Goal: Information Seeking & Learning: Learn about a topic

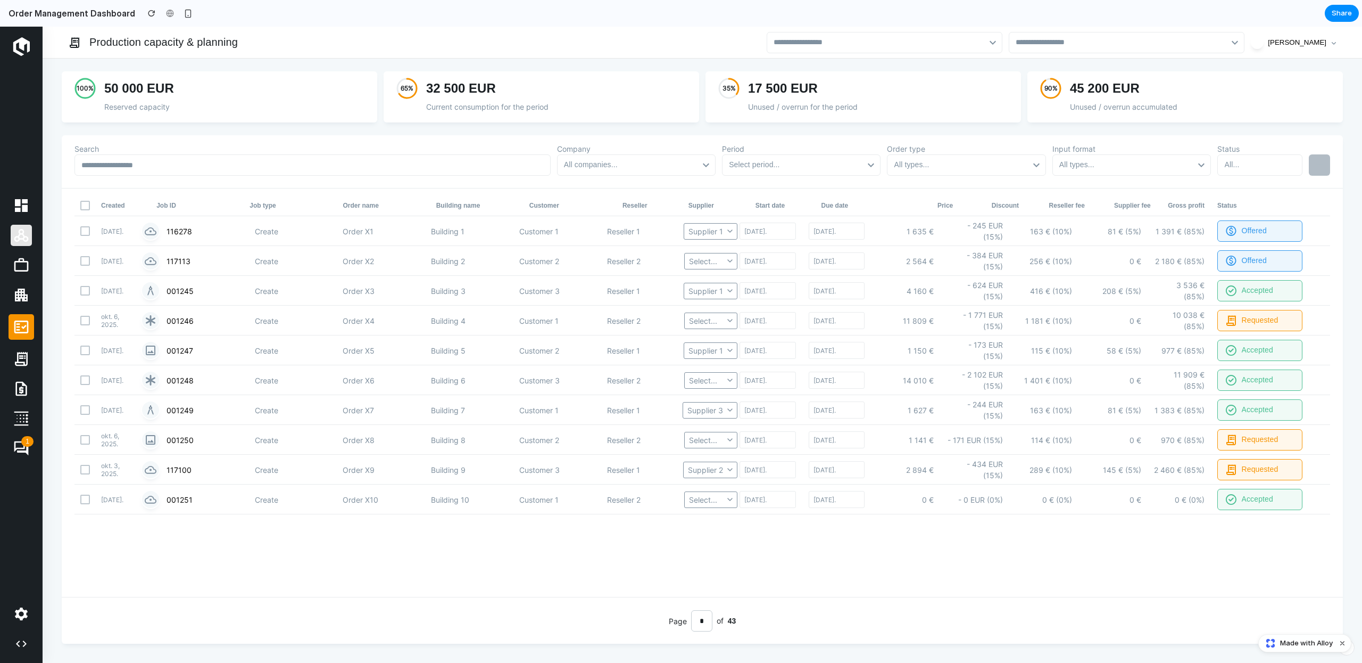
click at [28, 236] on icon at bounding box center [21, 235] width 17 height 17
click at [19, 269] on icon at bounding box center [21, 264] width 17 height 17
click at [15, 310] on nav "1" at bounding box center [22, 361] width 26 height 604
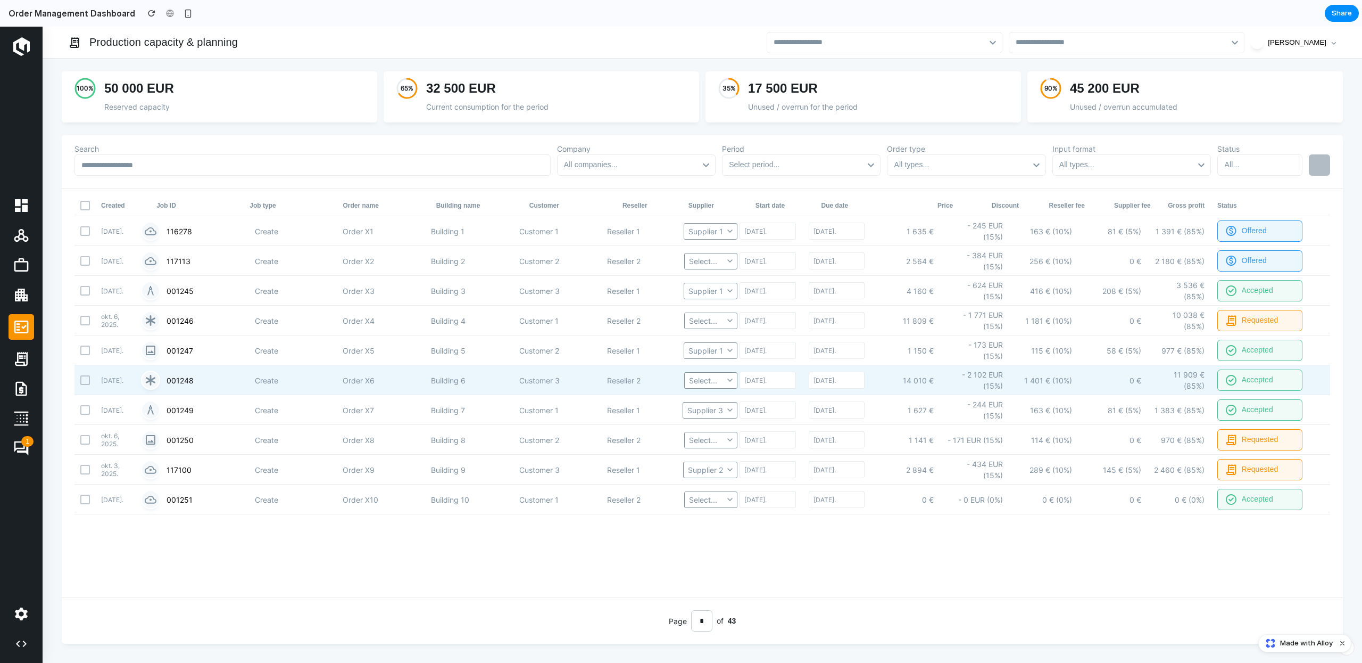
click at [491, 378] on div "Building 6" at bounding box center [472, 380] width 82 height 11
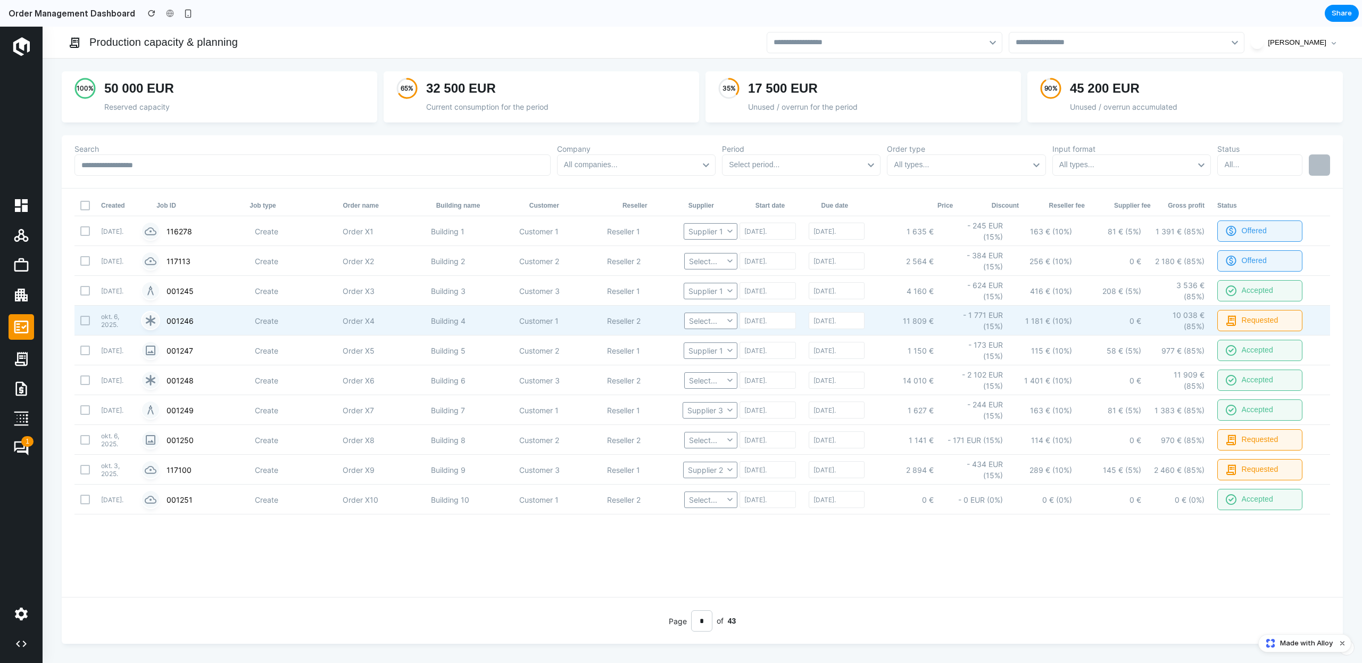
click at [479, 332] on div "okt. 6, 2025. 001246 Create Order X4 Building 4 Customer 1 Reseller 2 Select...…" at bounding box center [703, 320] width 1256 height 30
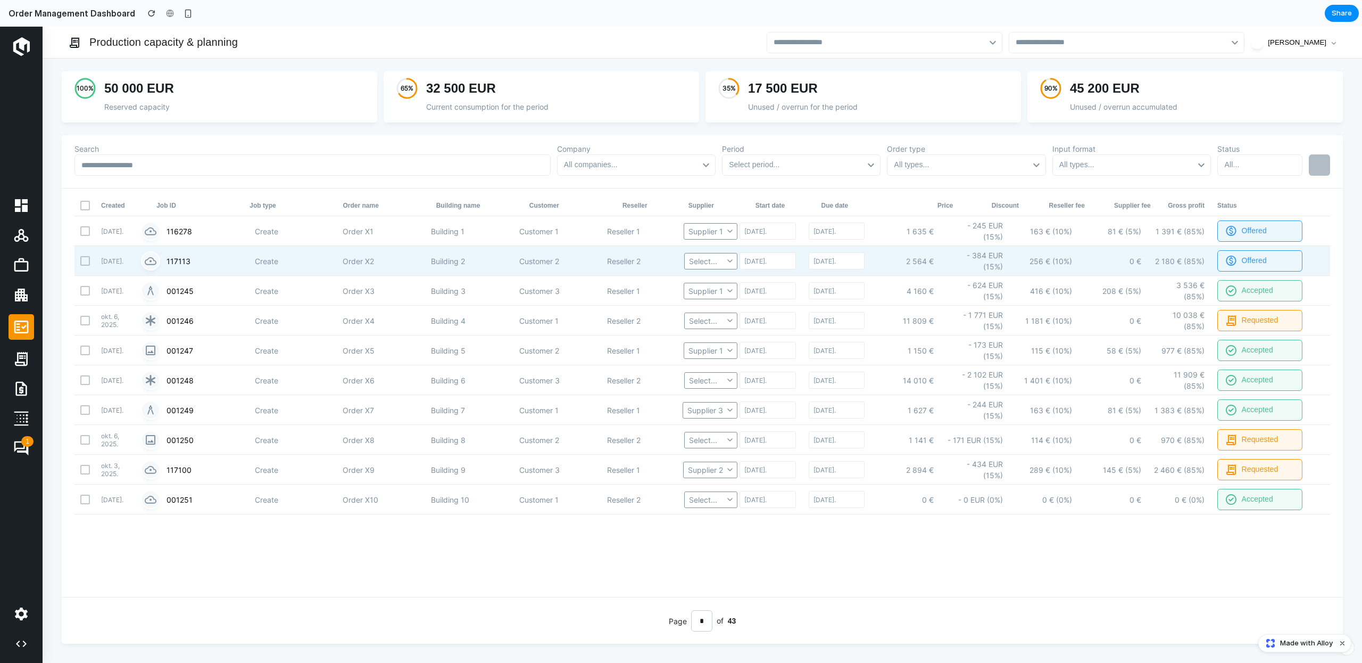
click at [464, 250] on div "sep. 25, 2025. 117113 Create Order X2 Building 2 Customer 2 Reseller 2 Select..…" at bounding box center [703, 261] width 1256 height 30
click at [80, 263] on div at bounding box center [85, 260] width 13 height 13
drag, startPoint x: 85, startPoint y: 261, endPoint x: 113, endPoint y: 260, distance: 28.2
click at [85, 261] on div at bounding box center [85, 260] width 13 height 13
drag, startPoint x: 236, startPoint y: 259, endPoint x: 383, endPoint y: 255, distance: 146.9
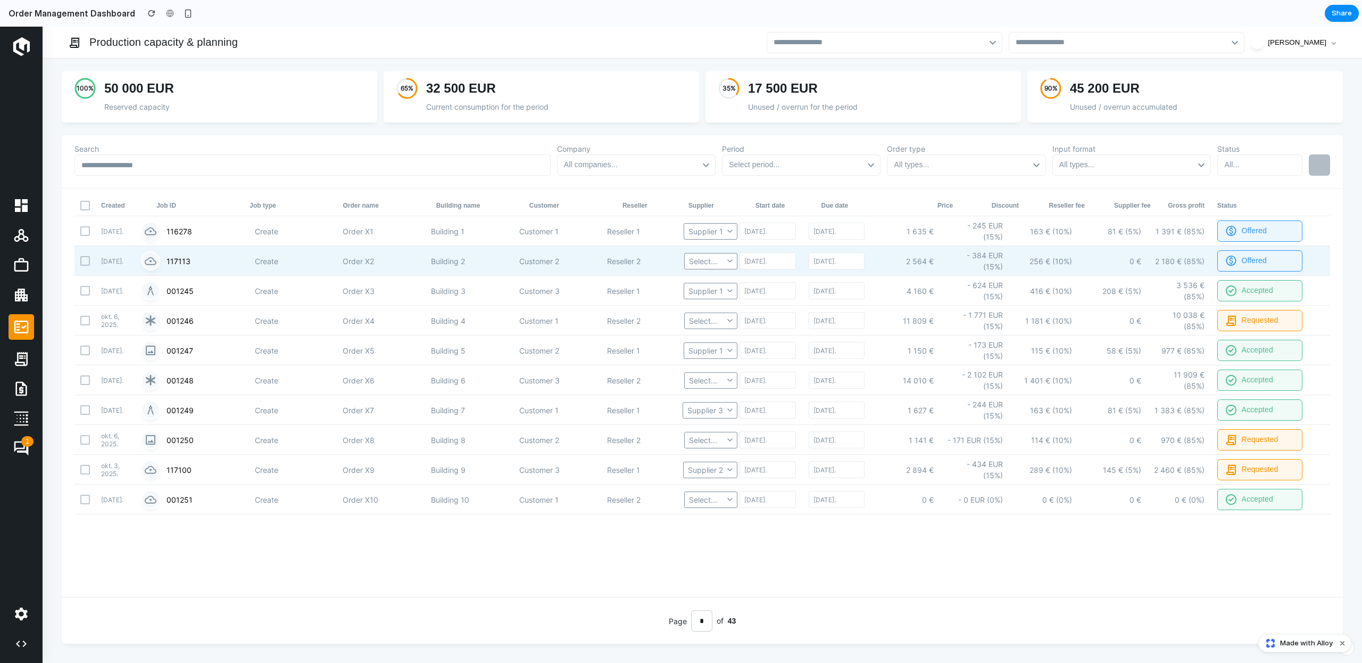
click at [237, 259] on div "117113" at bounding box center [208, 260] width 82 height 11
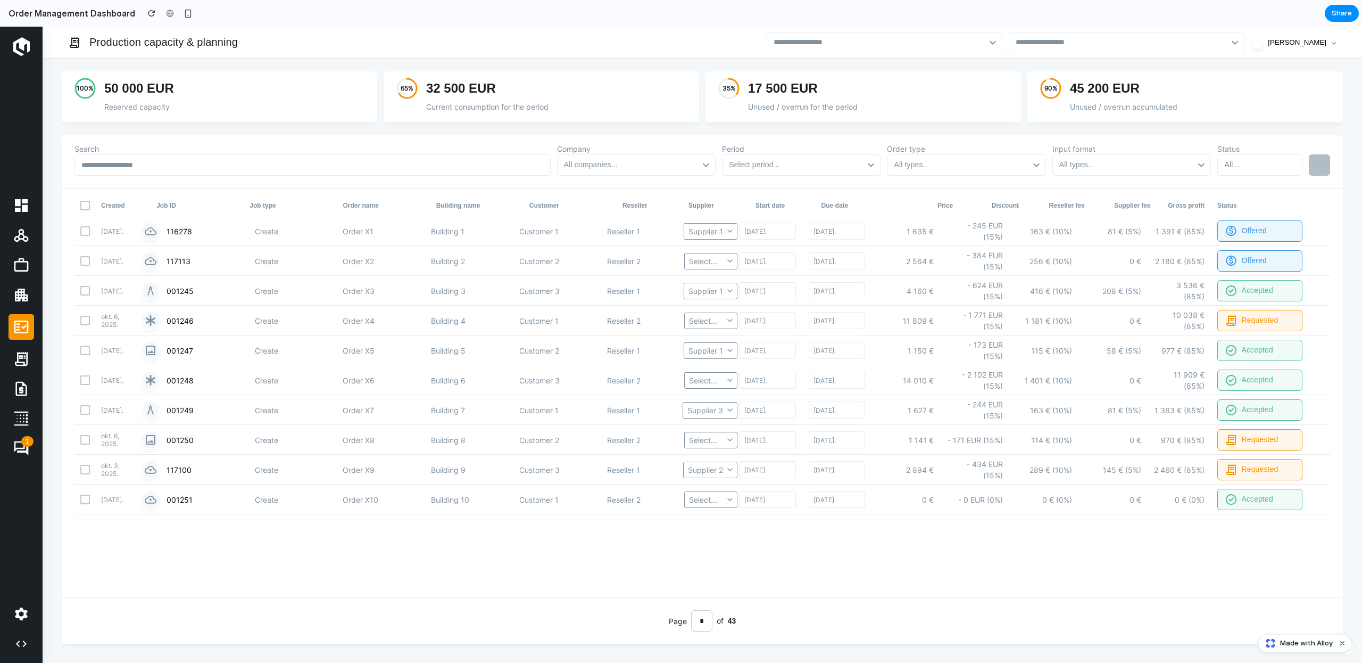
drag, startPoint x: 772, startPoint y: 109, endPoint x: 764, endPoint y: 106, distance: 8.4
click at [772, 109] on div "Unused / overrun for the period" at bounding box center [878, 106] width 260 height 11
click at [577, 90] on h3 "32 500 EUR" at bounding box center [549, 88] width 247 height 17
drag, startPoint x: 664, startPoint y: 68, endPoint x: 689, endPoint y: 69, distance: 25.0
click at [664, 68] on div "100 % 50 000 EUR Reserved capacity 65 % 32 500 EUR Current consumption for the …" at bounding box center [703, 361] width 1320 height 604
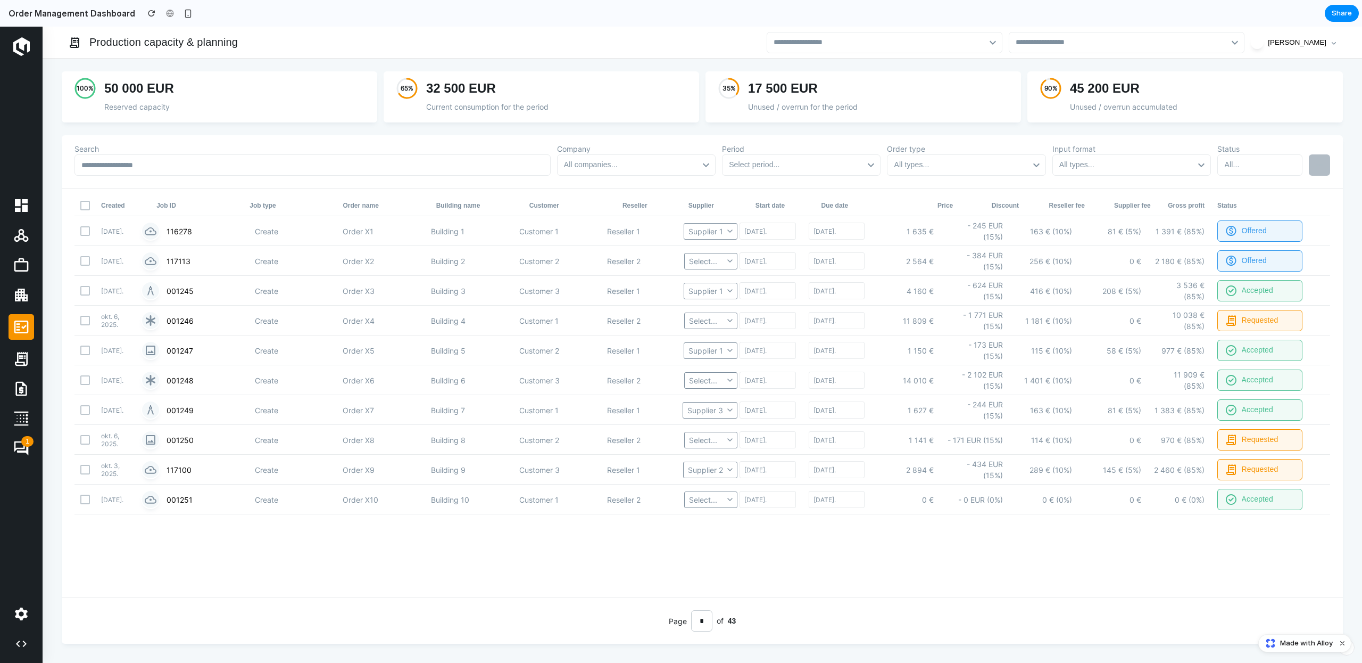
click at [868, 80] on h3 "17 500 EUR" at bounding box center [871, 88] width 247 height 17
drag, startPoint x: 808, startPoint y: 107, endPoint x: 821, endPoint y: 106, distance: 13.4
click at [808, 107] on div "Unused / overrun for the period" at bounding box center [878, 106] width 260 height 11
drag, startPoint x: 788, startPoint y: 87, endPoint x: 913, endPoint y: 34, distance: 136.1
click at [792, 87] on h3 "17 500 EUR" at bounding box center [871, 88] width 247 height 17
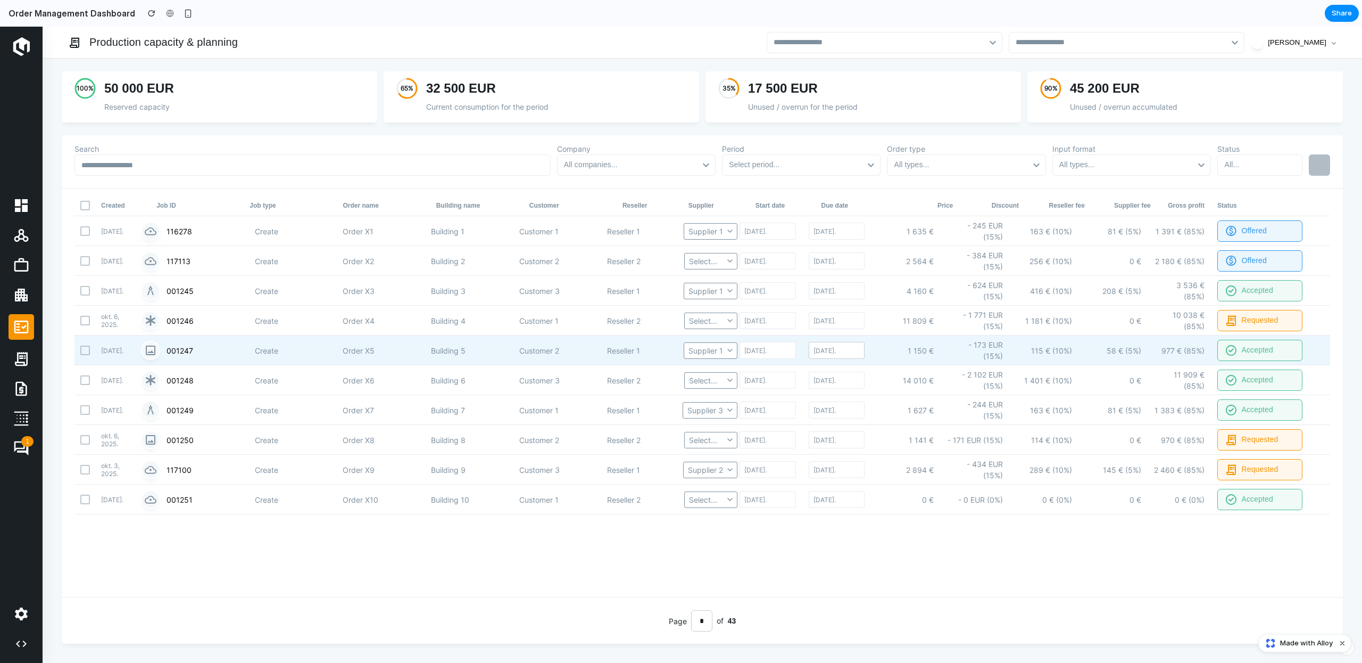
click at [835, 350] on div "[DATE]." at bounding box center [837, 350] width 56 height 17
click at [973, 378] on icon "Go to the Next Month" at bounding box center [972, 381] width 13 height 13
click at [972, 380] on polygon "Go to the Next Month" at bounding box center [972, 381] width 5 height 9
click at [971, 380] on icon "Go to the Next Month" at bounding box center [972, 381] width 13 height 13
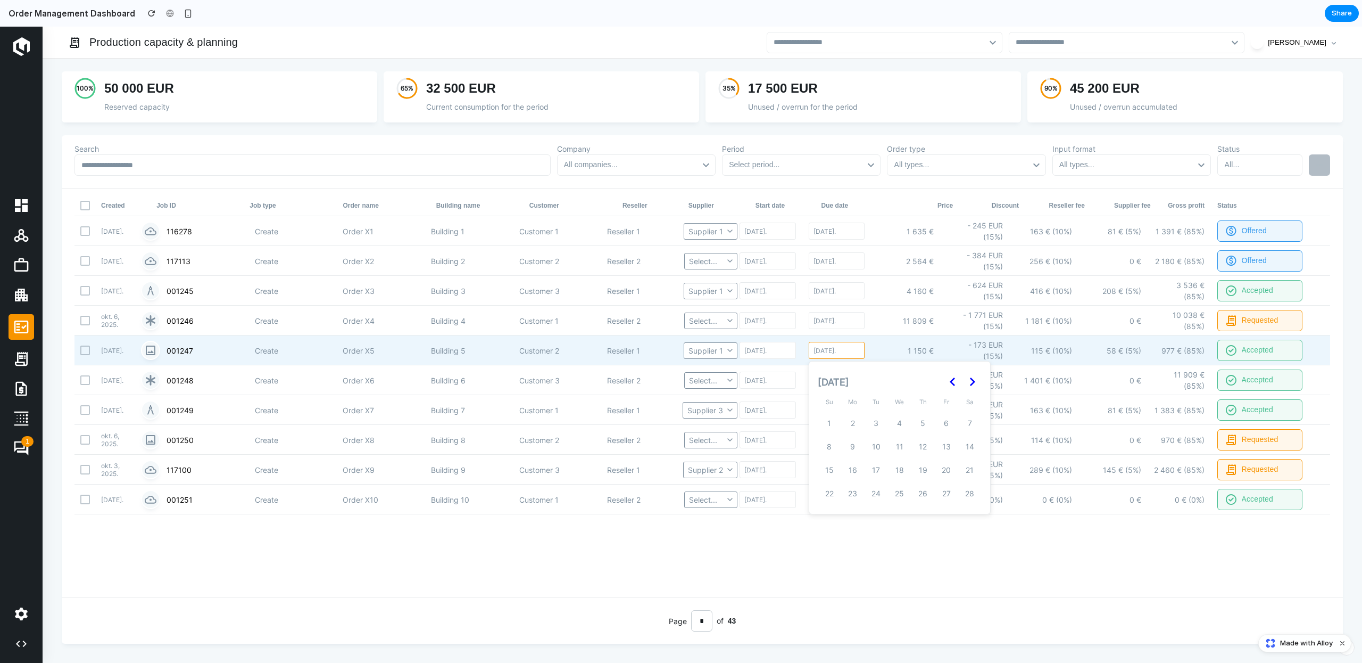
click at [971, 380] on icon "Go to the Next Month" at bounding box center [972, 381] width 13 height 13
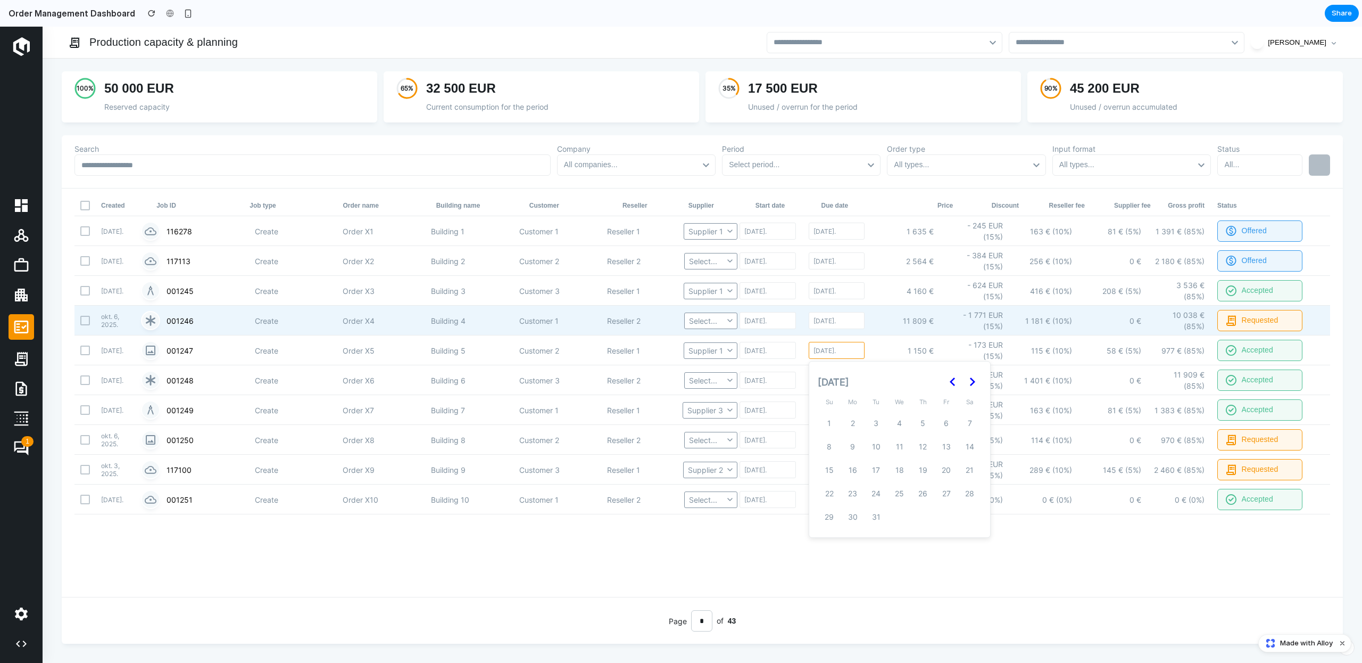
click at [895, 315] on div "11 809 €" at bounding box center [906, 320] width 56 height 11
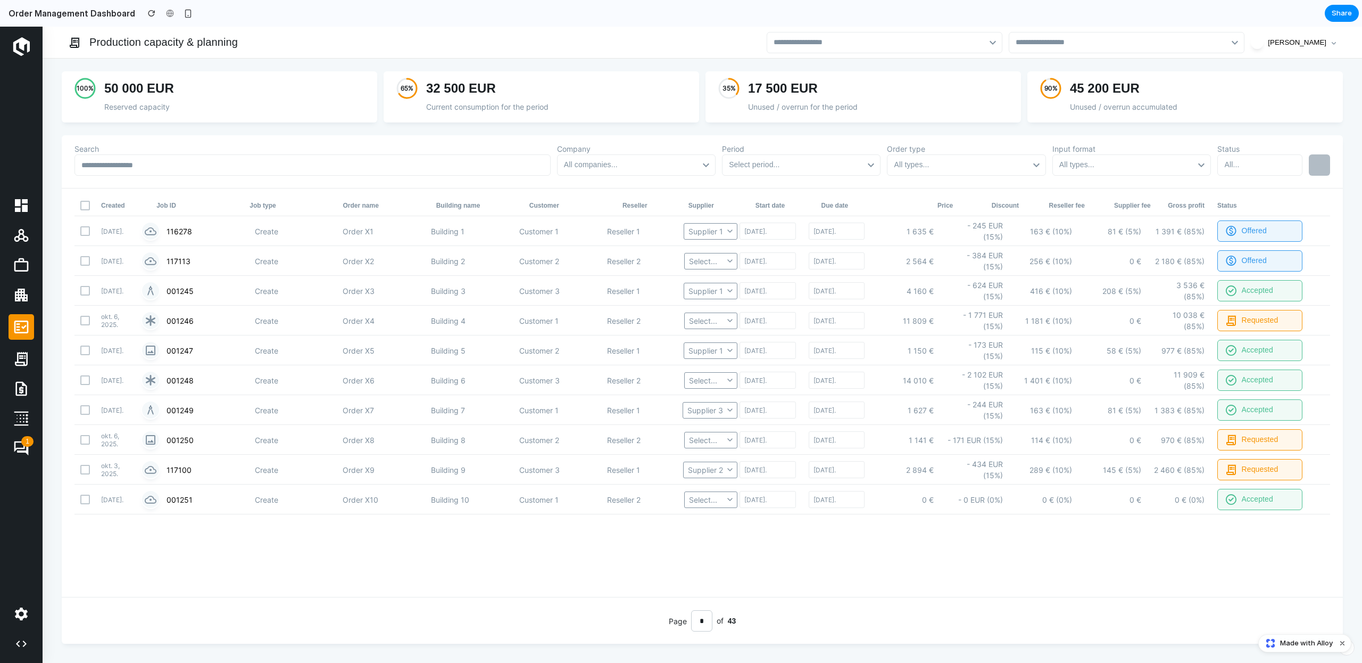
click at [674, 145] on label "Company" at bounding box center [636, 148] width 159 height 11
click at [264, 139] on div "Search Company All companies... Period Select period... Order type All types...…" at bounding box center [703, 161] width 1288 height 53
click at [148, 12] on div "button" at bounding box center [151, 13] width 7 height 7
click at [184, 13] on div "button" at bounding box center [188, 13] width 9 height 9
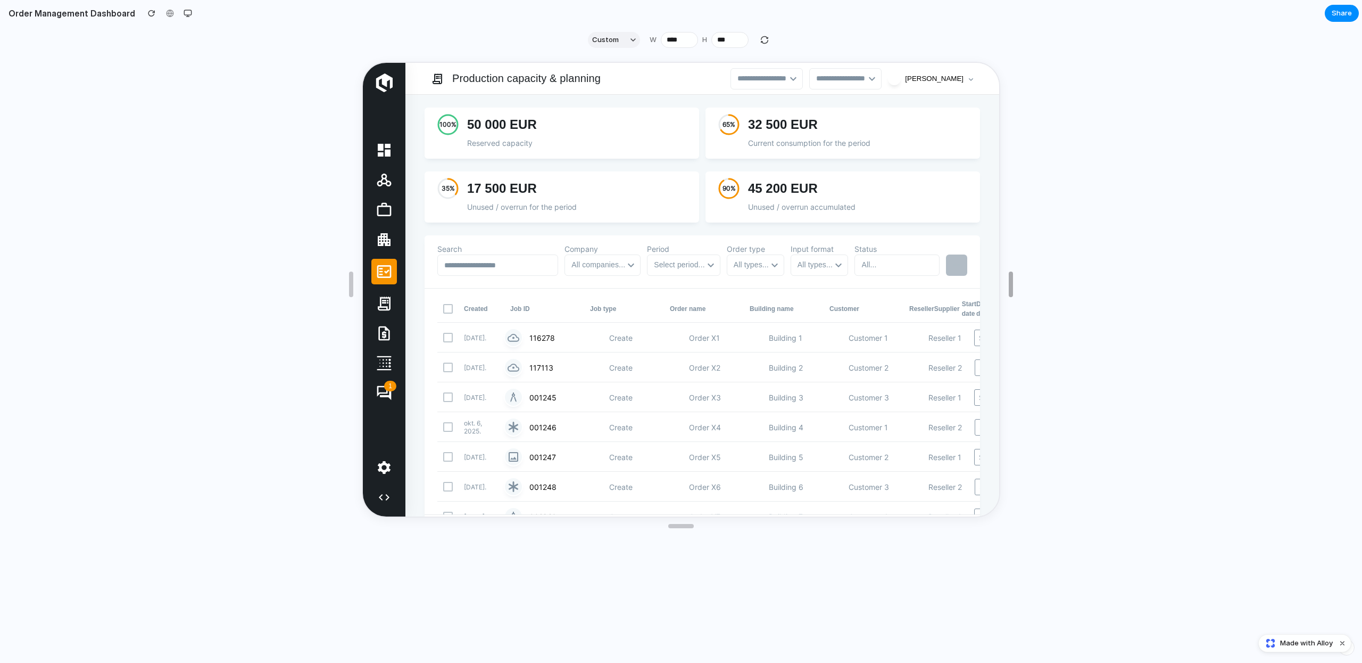
drag, startPoint x: 798, startPoint y: 284, endPoint x: 1353, endPoint y: 283, distance: 555.0
click at [634, 36] on button "Custom" at bounding box center [614, 40] width 52 height 16
click at [624, 219] on span "Android Compact" at bounding box center [623, 216] width 59 height 11
type input "***"
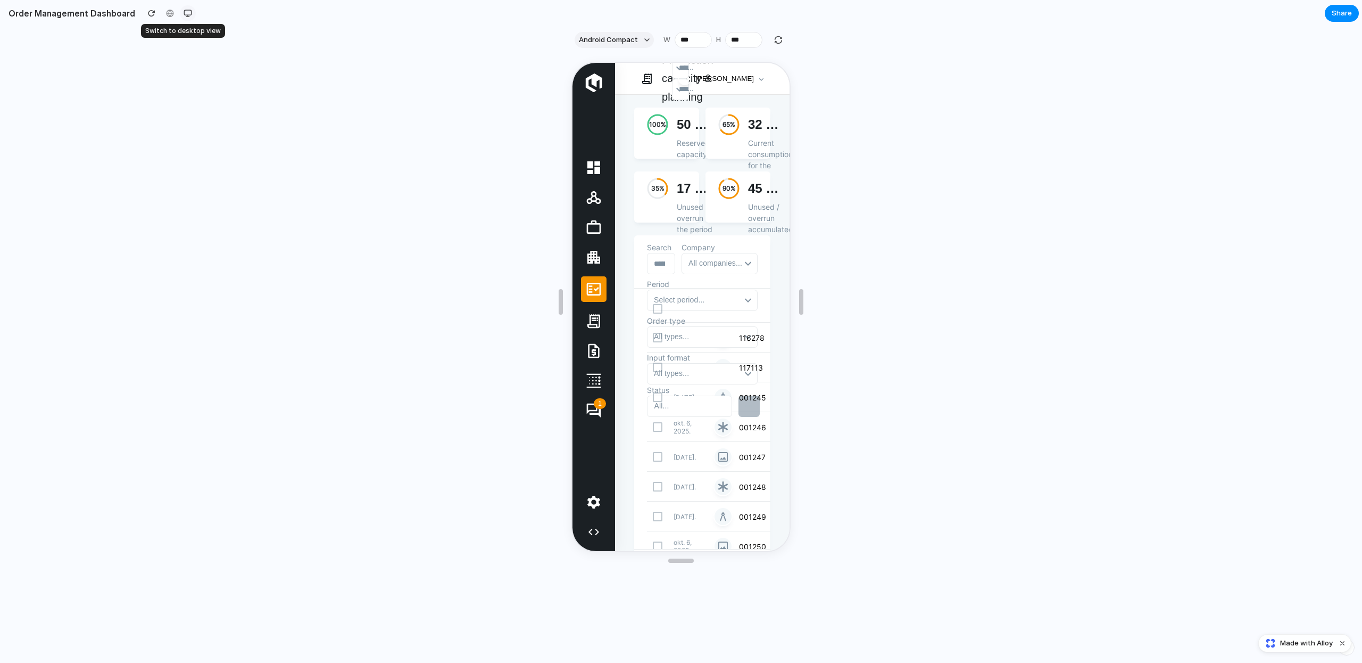
click at [184, 13] on div "button" at bounding box center [188, 13] width 9 height 9
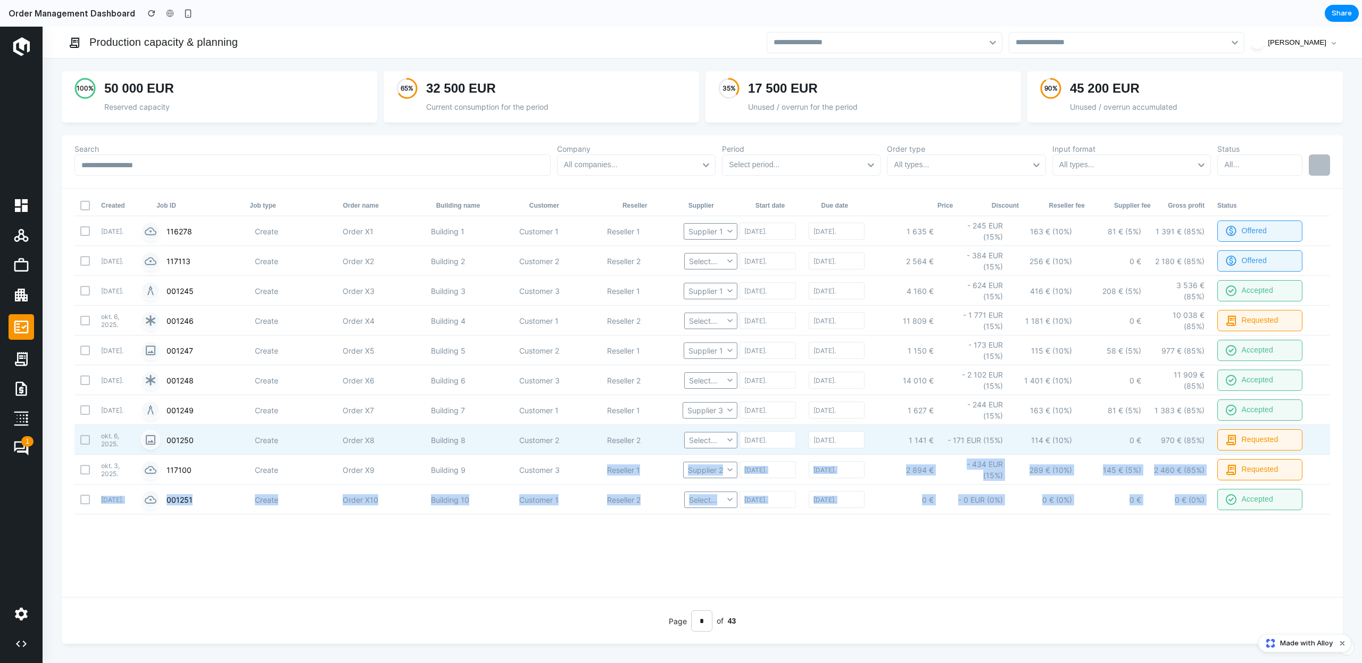
drag, startPoint x: 697, startPoint y: 495, endPoint x: 727, endPoint y: 453, distance: 52.0
click at [583, 476] on div "100 % 50 000 EUR Reserved capacity 65 % 32 500 EUR Current consumption for the …" at bounding box center [703, 361] width 1320 height 604
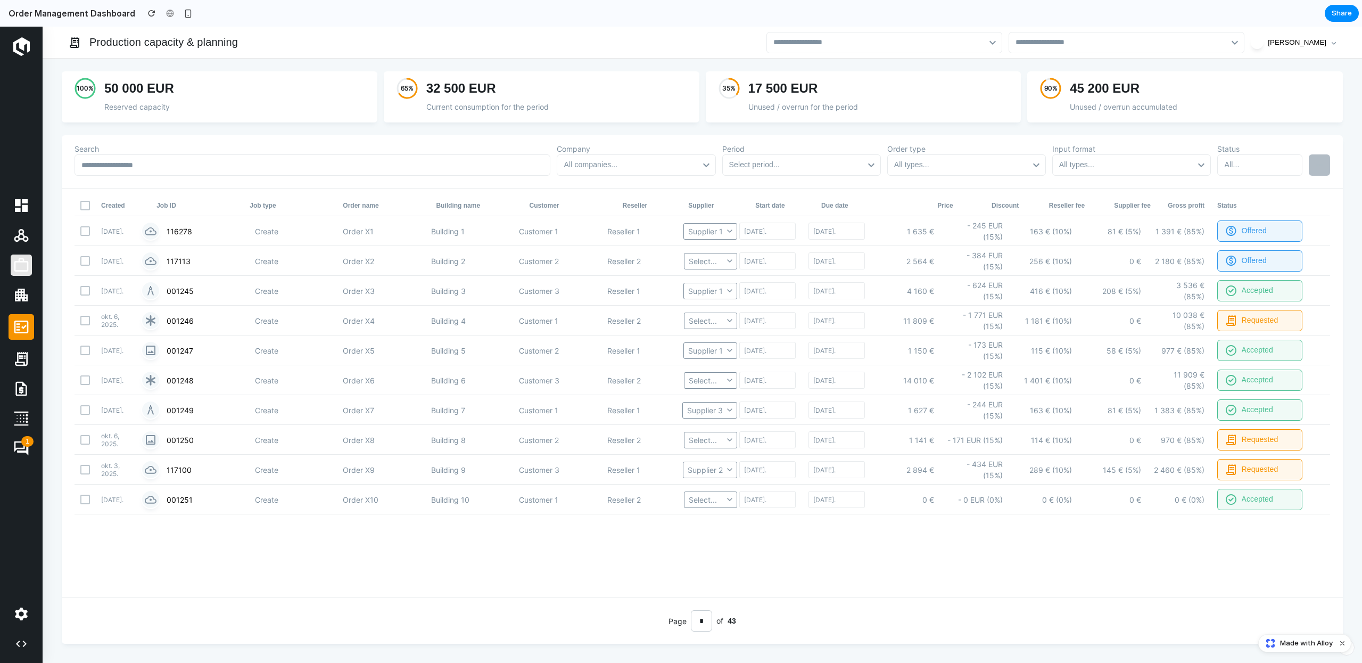
click at [14, 269] on icon at bounding box center [21, 264] width 17 height 17
click at [16, 452] on icon at bounding box center [21, 448] width 17 height 17
drag, startPoint x: 17, startPoint y: 406, endPoint x: 21, endPoint y: 441, distance: 34.8
click at [18, 407] on nav "1" at bounding box center [22, 361] width 26 height 604
click at [20, 446] on icon at bounding box center [21, 448] width 17 height 17
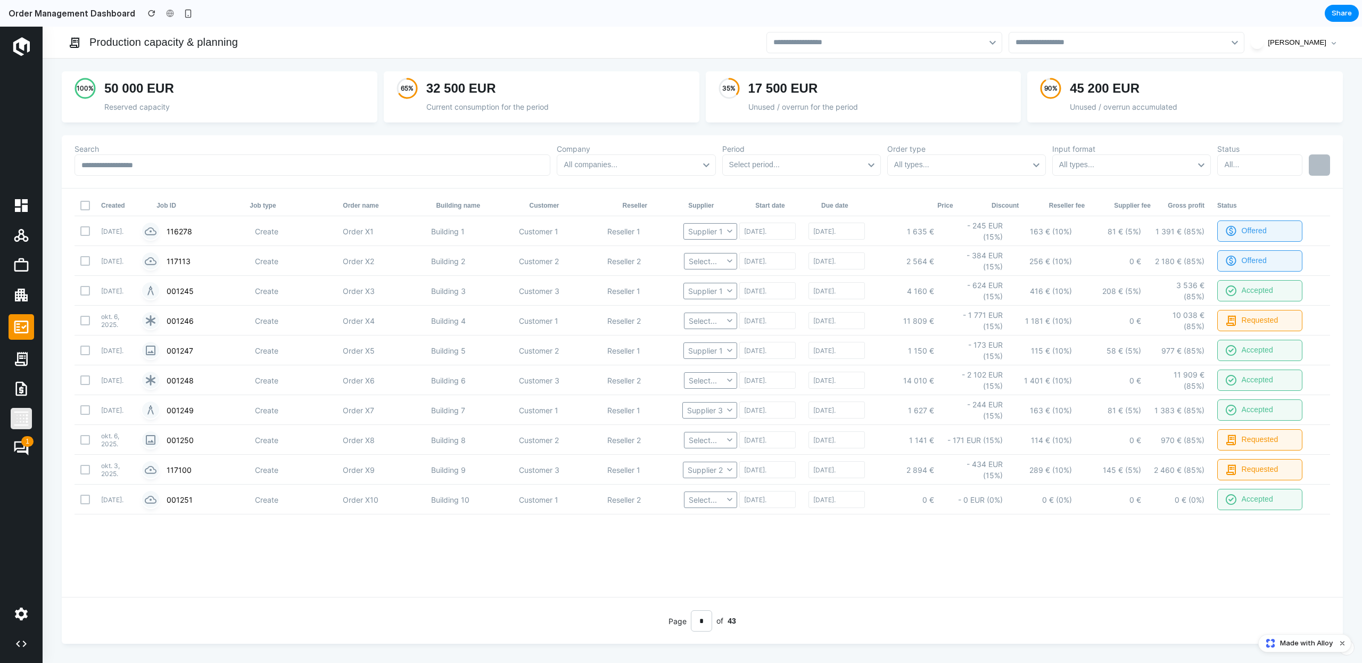
click at [23, 411] on icon at bounding box center [21, 418] width 17 height 17
drag, startPoint x: 13, startPoint y: 366, endPoint x: 14, endPoint y: 334, distance: 31.9
click at [13, 362] on icon at bounding box center [21, 358] width 17 height 17
drag, startPoint x: 13, startPoint y: 332, endPoint x: 21, endPoint y: 330, distance: 7.5
click at [14, 332] on icon at bounding box center [21, 326] width 17 height 17
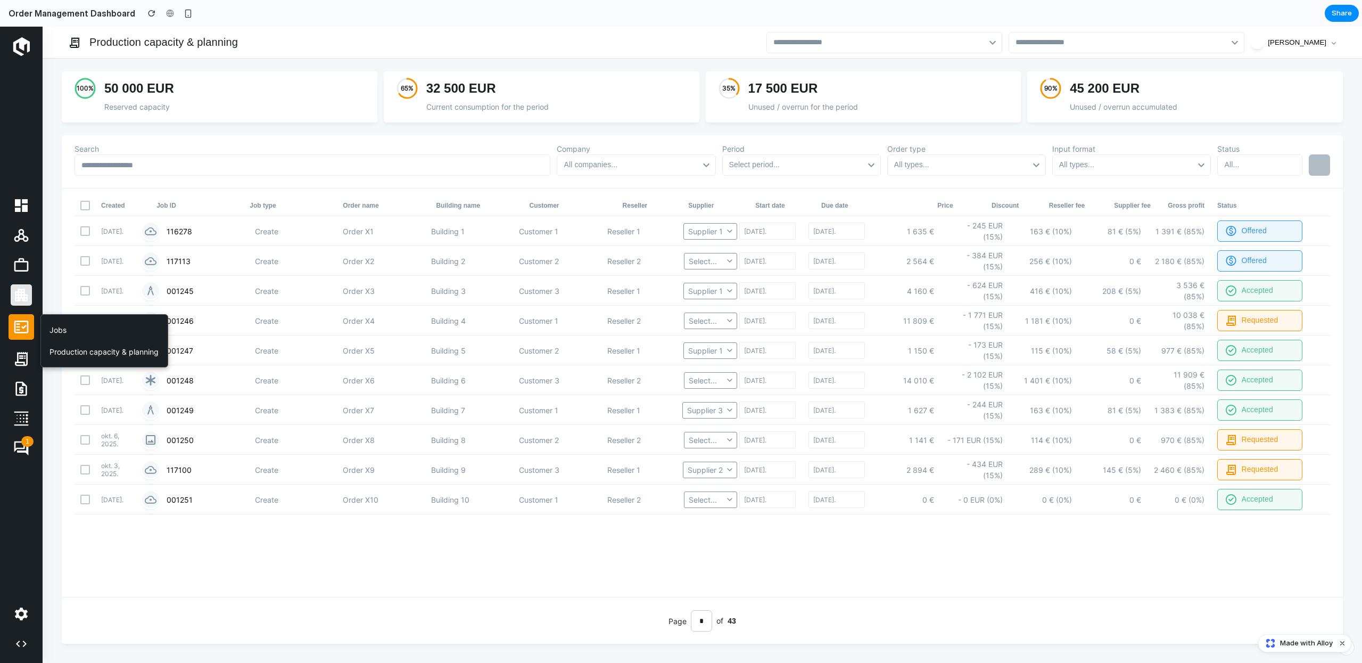
click at [22, 294] on icon at bounding box center [21, 294] width 13 height 13
drag, startPoint x: 11, startPoint y: 254, endPoint x: 14, endPoint y: 247, distance: 7.6
click at [12, 253] on nav "Jobs Production capacity & planning 1" at bounding box center [22, 361] width 26 height 604
click at [18, 235] on icon at bounding box center [21, 235] width 17 height 17
click at [14, 206] on link at bounding box center [21, 205] width 21 height 21
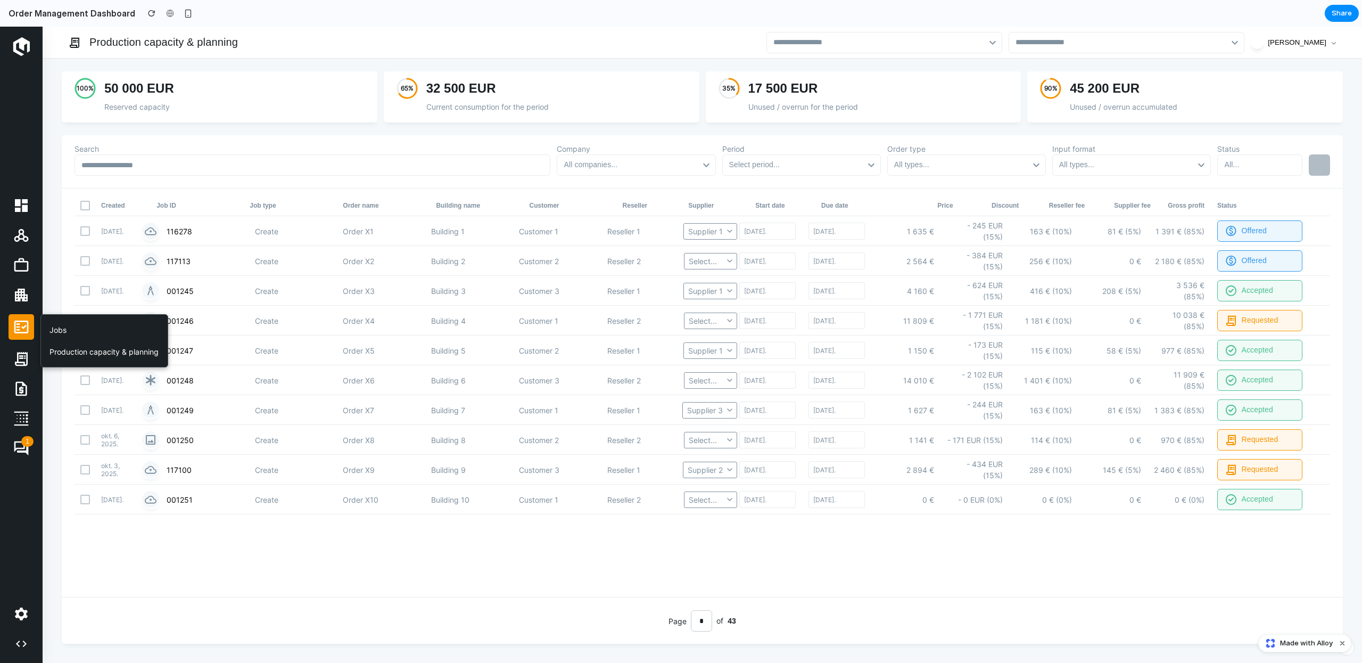
click at [80, 355] on div "Production capacity & planning" at bounding box center [104, 352] width 127 height 22
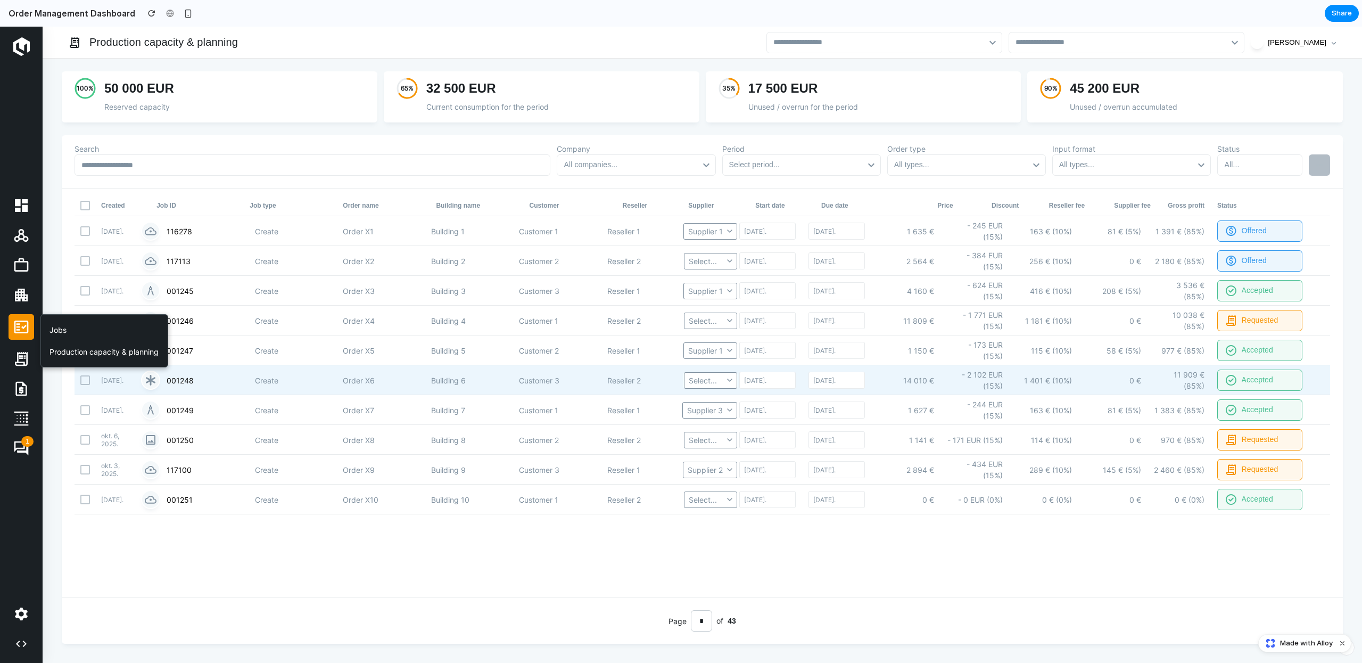
drag, startPoint x: 34, startPoint y: 406, endPoint x: 165, endPoint y: 374, distance: 134.7
click at [91, 398] on div "Jobs Production capacity & planning 1 Production capacity & planning Aleksandar…" at bounding box center [681, 345] width 1362 height 636
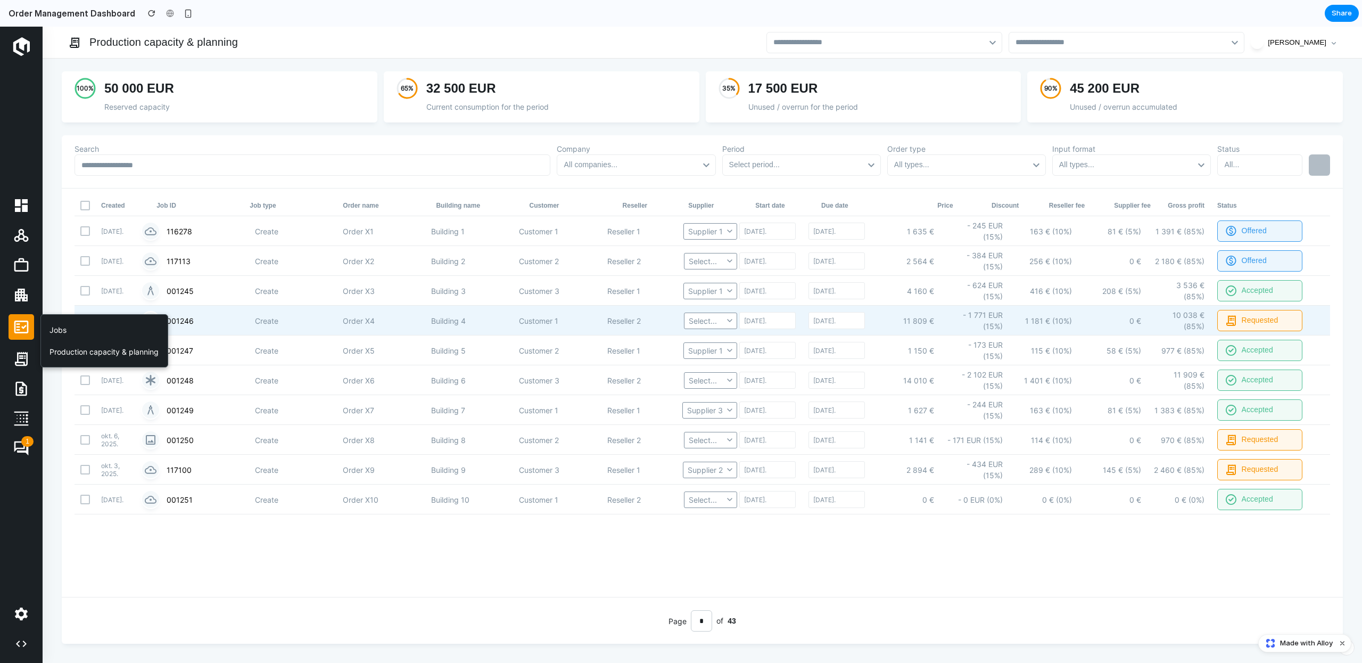
click at [419, 331] on div "okt. 6, 2025. 001246 Create Order X4 Building 4 Customer 1 Reseller 2 Select...…" at bounding box center [702, 320] width 1255 height 30
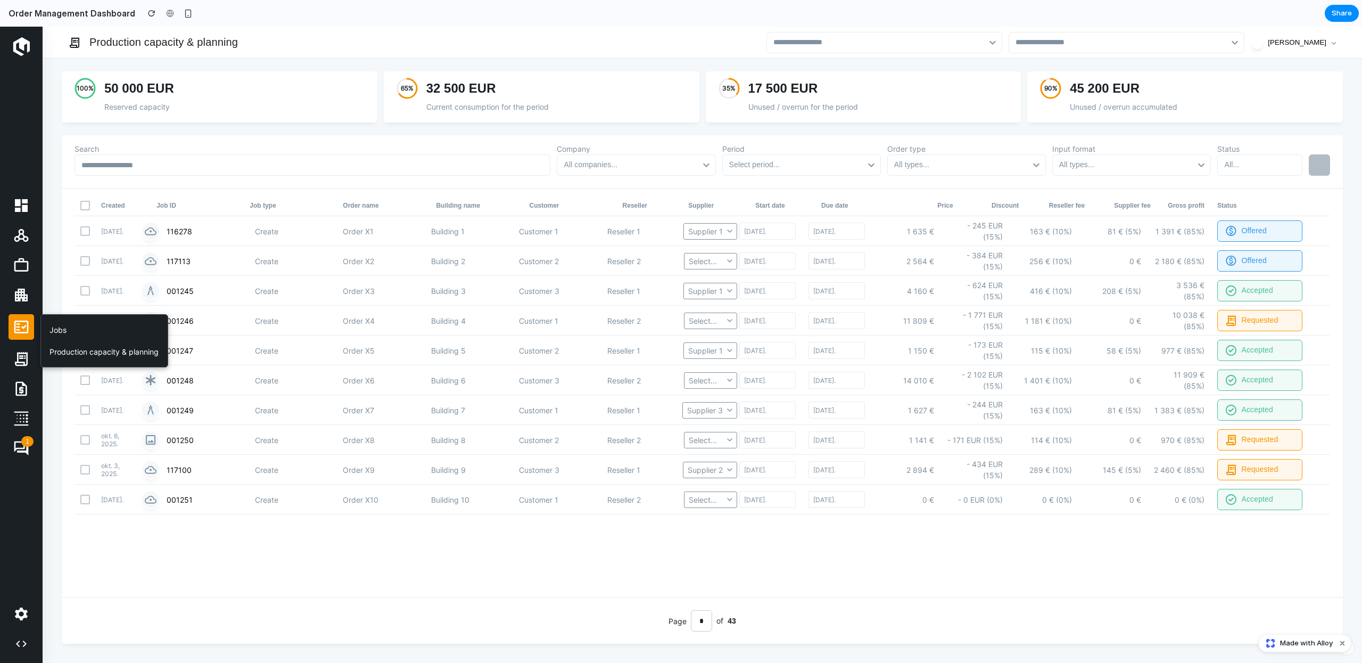
click at [523, 564] on div "Created Job ID Job type Order name Building name Customer Reseller Supplier Sta…" at bounding box center [702, 392] width 1281 height 408
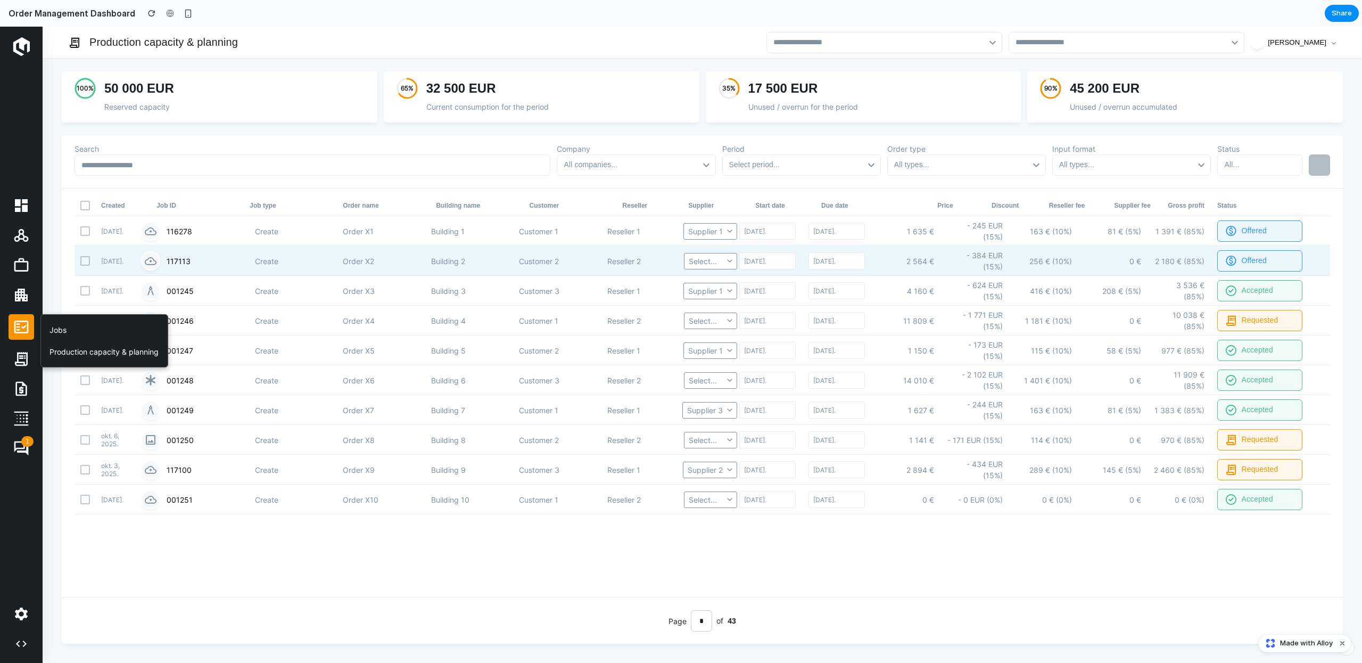
click at [216, 251] on div "sep. 25, 2025. 117113 Create Order X2 Building 2 Customer 2 Reseller 2 Select..…" at bounding box center [702, 261] width 1255 height 30
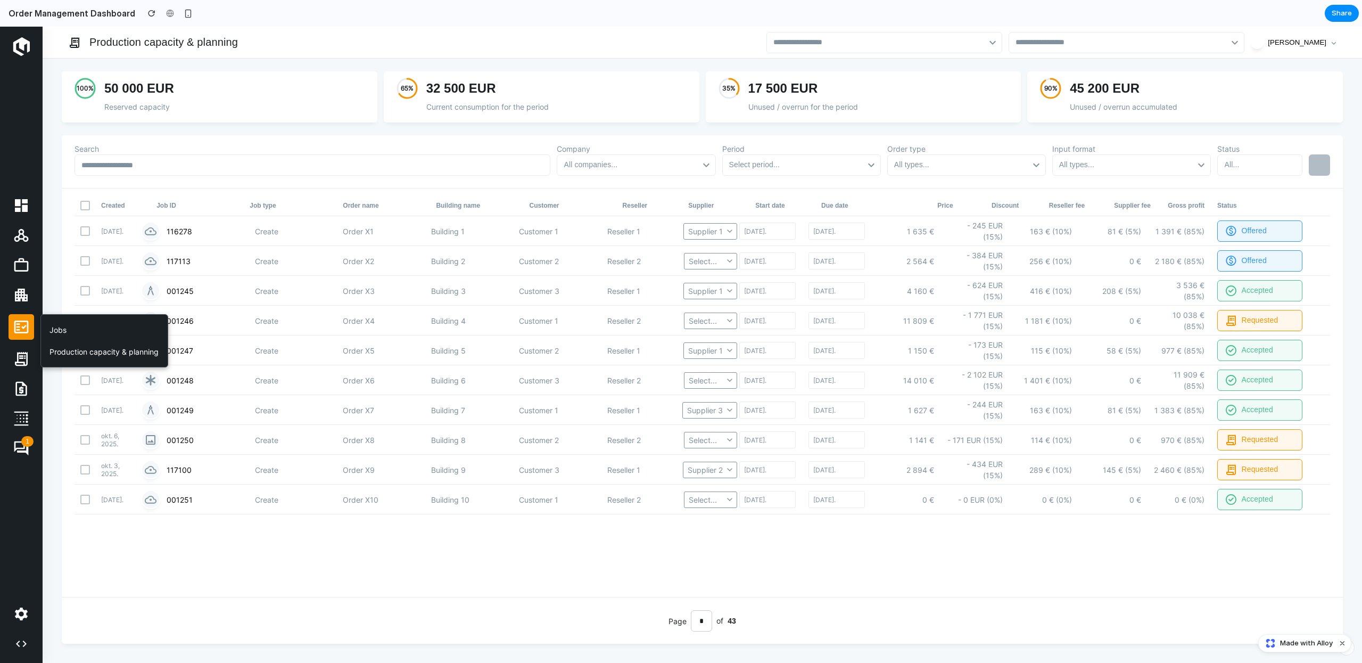
click at [10, 320] on link at bounding box center [22, 327] width 26 height 26
drag, startPoint x: 409, startPoint y: 131, endPoint x: 405, endPoint y: 113, distance: 18.5
click at [408, 127] on div "65 % 32 500 EUR Current consumption for the period" at bounding box center [541, 103] width 322 height 64
drag, startPoint x: 403, startPoint y: 89, endPoint x: 283, endPoint y: 96, distance: 120.4
click at [402, 90] on div "65 %" at bounding box center [407, 89] width 13 height 10
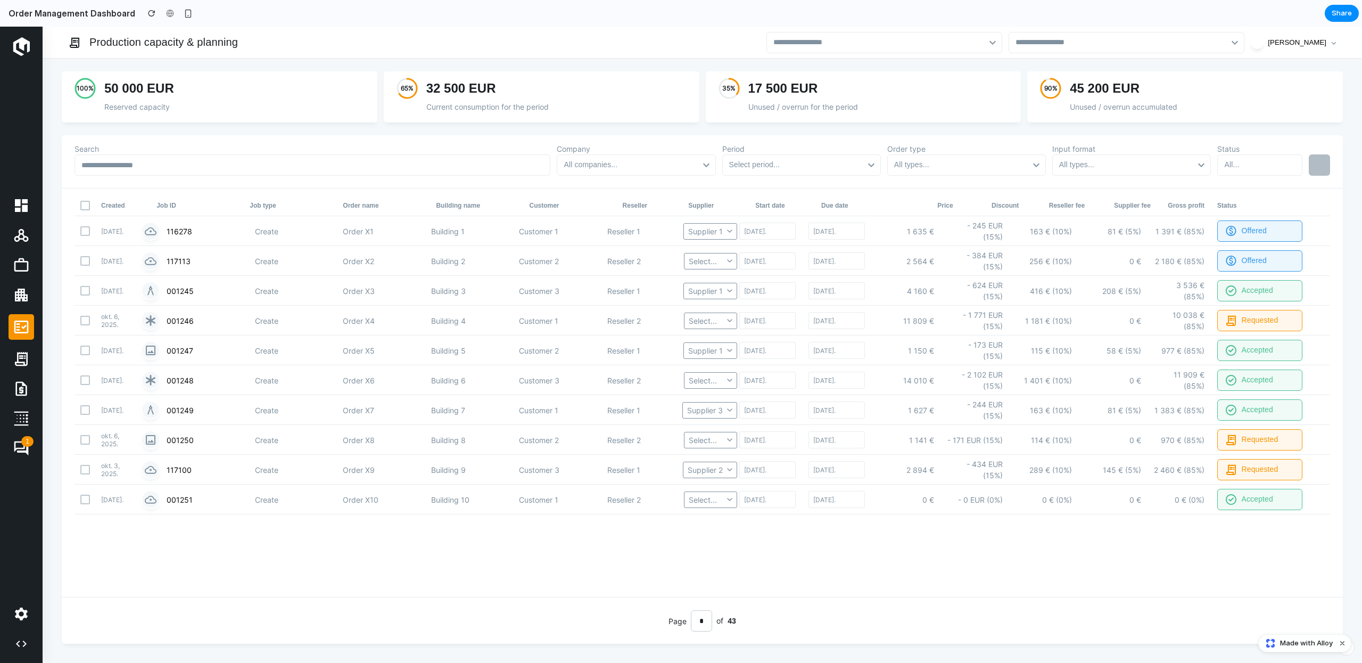
click at [324, 95] on h3 "50 000 EUR" at bounding box center [227, 88] width 247 height 17
click at [758, 96] on div "35 % 17 500 EUR Unused / overrun for the period" at bounding box center [863, 91] width 290 height 41
drag, startPoint x: 981, startPoint y: 98, endPoint x: 1112, endPoint y: 101, distance: 130.4
click at [984, 97] on div "17 500 EUR Unused / overrun for the period" at bounding box center [878, 94] width 260 height 37
click at [1115, 101] on div "Unused / overrun accumulated" at bounding box center [1200, 106] width 260 height 11
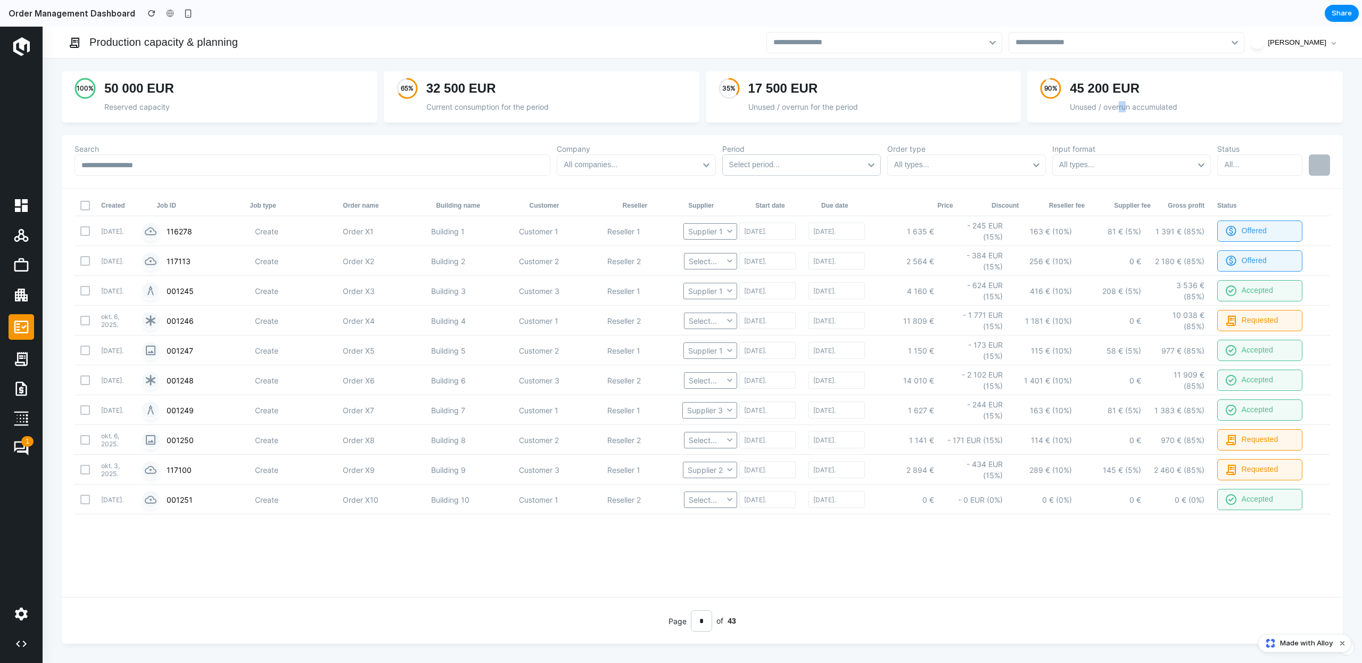
click at [862, 168] on div "Select period..." at bounding box center [800, 164] width 142 height 15
click at [689, 163] on div "All companies..." at bounding box center [635, 164] width 142 height 15
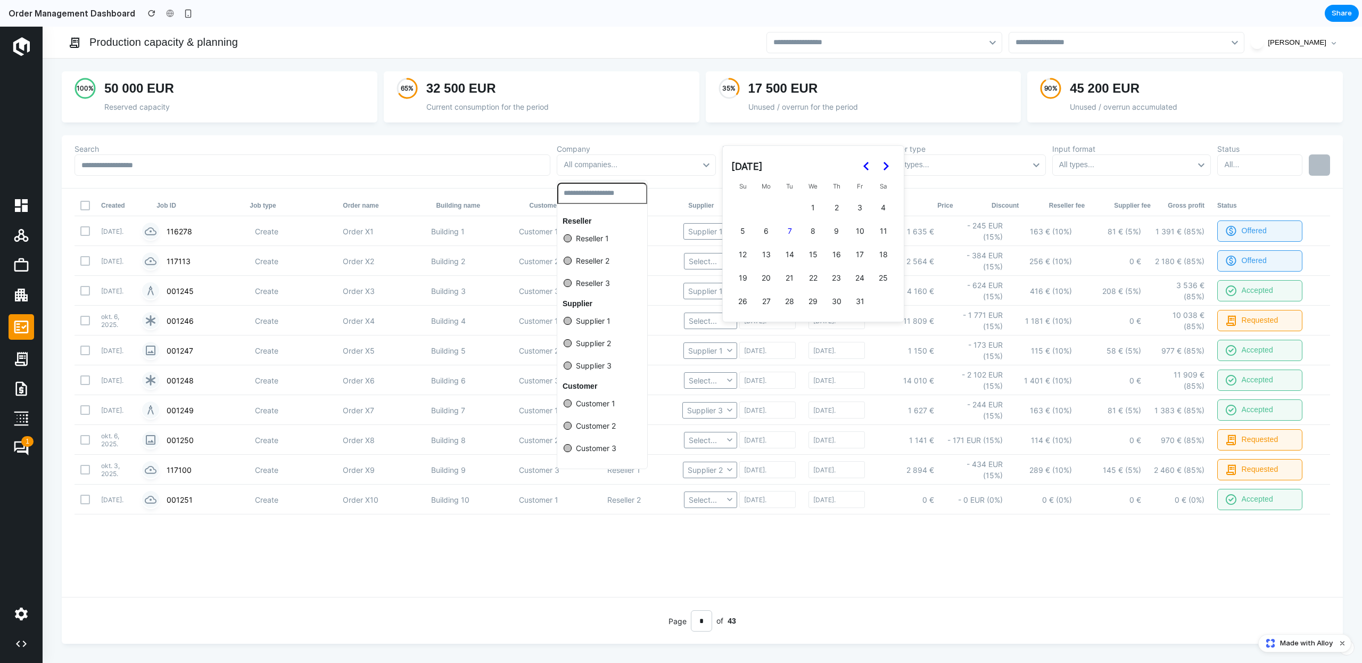
click at [704, 167] on div "Reseller Reseller 1 Reseller 2 Reseller 3 Supplier Supplier 1 Supplier 2 Suppli…" at bounding box center [681, 345] width 1362 height 636
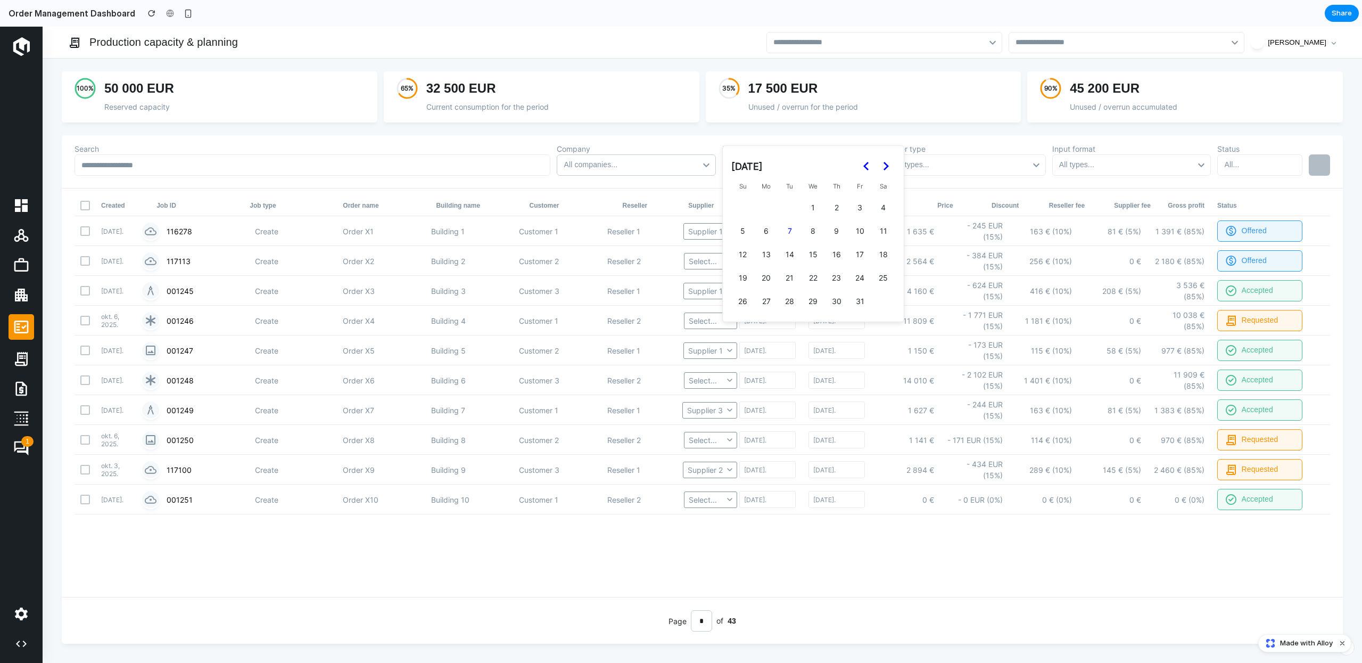
click at [704, 167] on div "All companies..." at bounding box center [635, 164] width 142 height 15
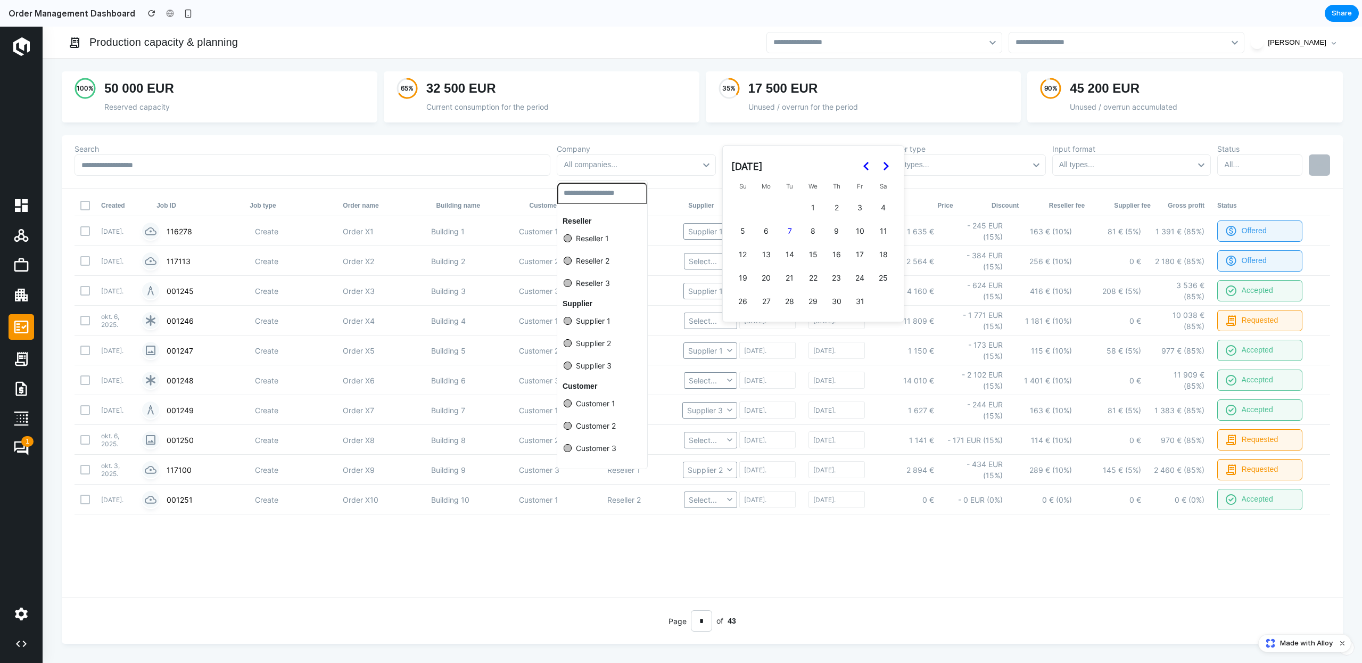
click at [633, 168] on div "Reseller Reseller 1 Reseller 2 Reseller 3 Supplier Supplier 1 Supplier 2 Suppli…" at bounding box center [681, 345] width 1362 height 636
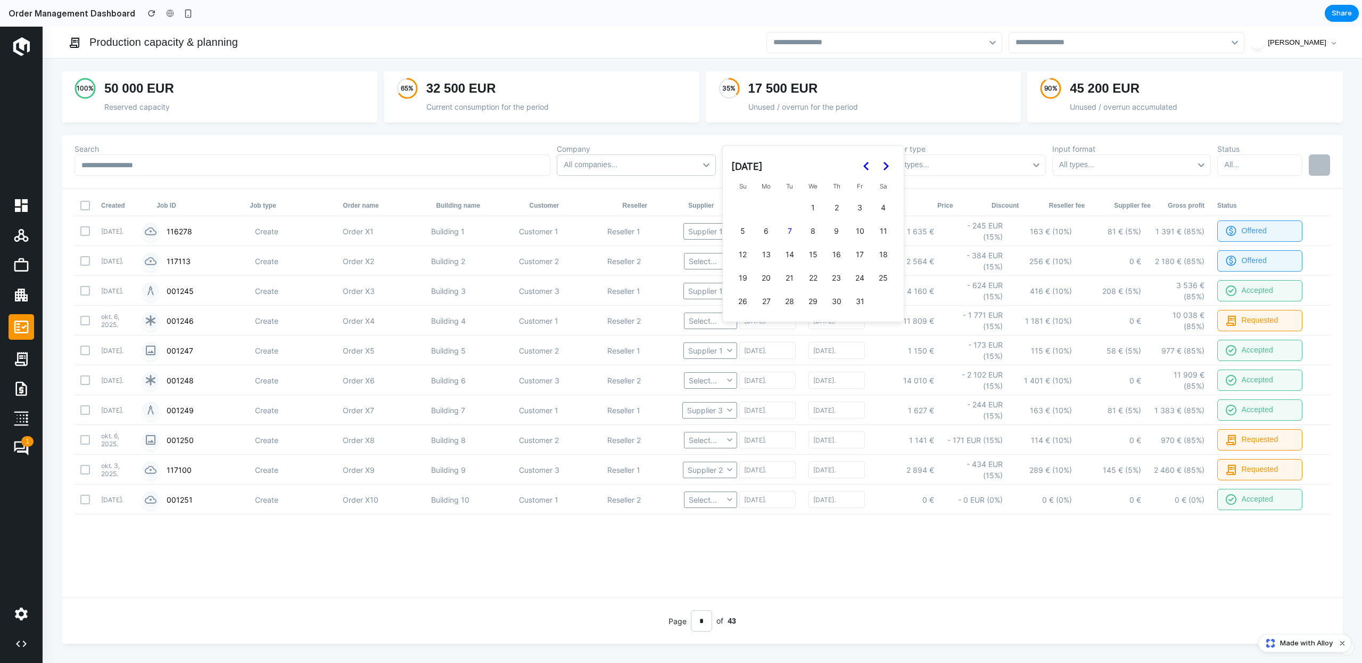
click at [712, 166] on div "All companies..." at bounding box center [636, 164] width 159 height 21
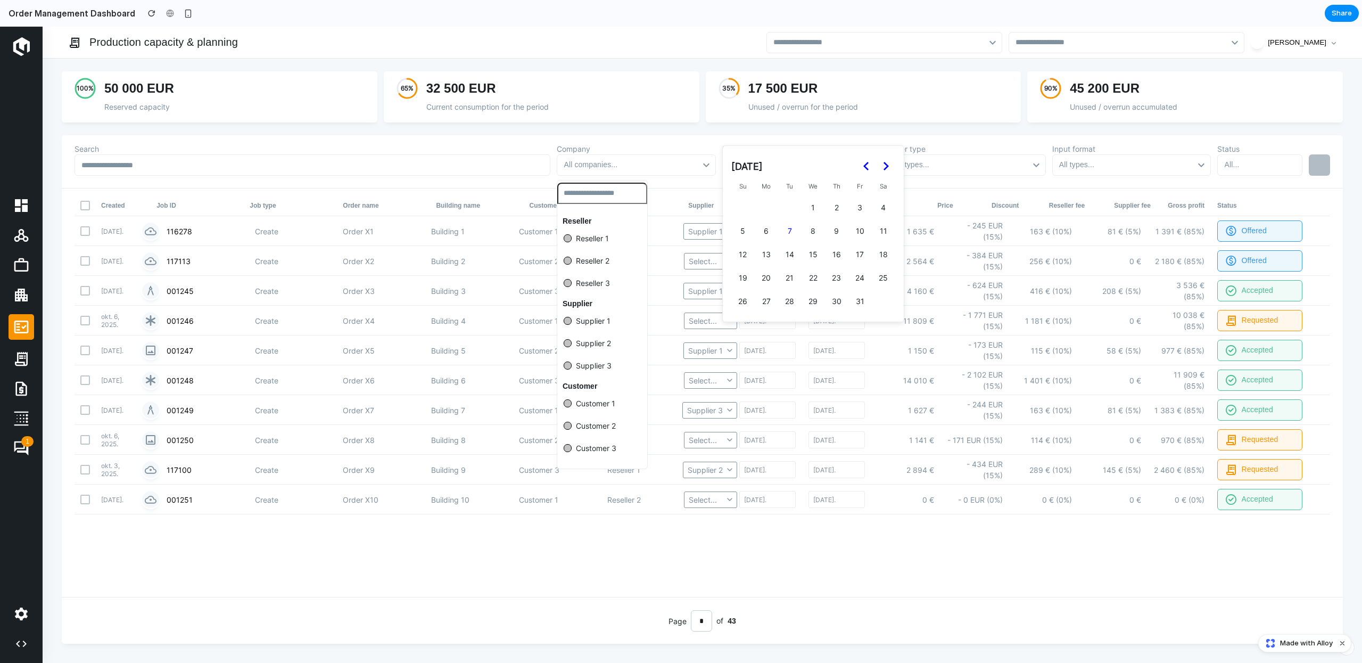
click at [611, 246] on ul "Reseller Reseller 1 Reseller 2 Reseller 3 Supplier Supplier 1 Supplier 2 Suppli…" at bounding box center [602, 334] width 90 height 247
click at [600, 242] on span "Reseller 1" at bounding box center [592, 238] width 33 height 11
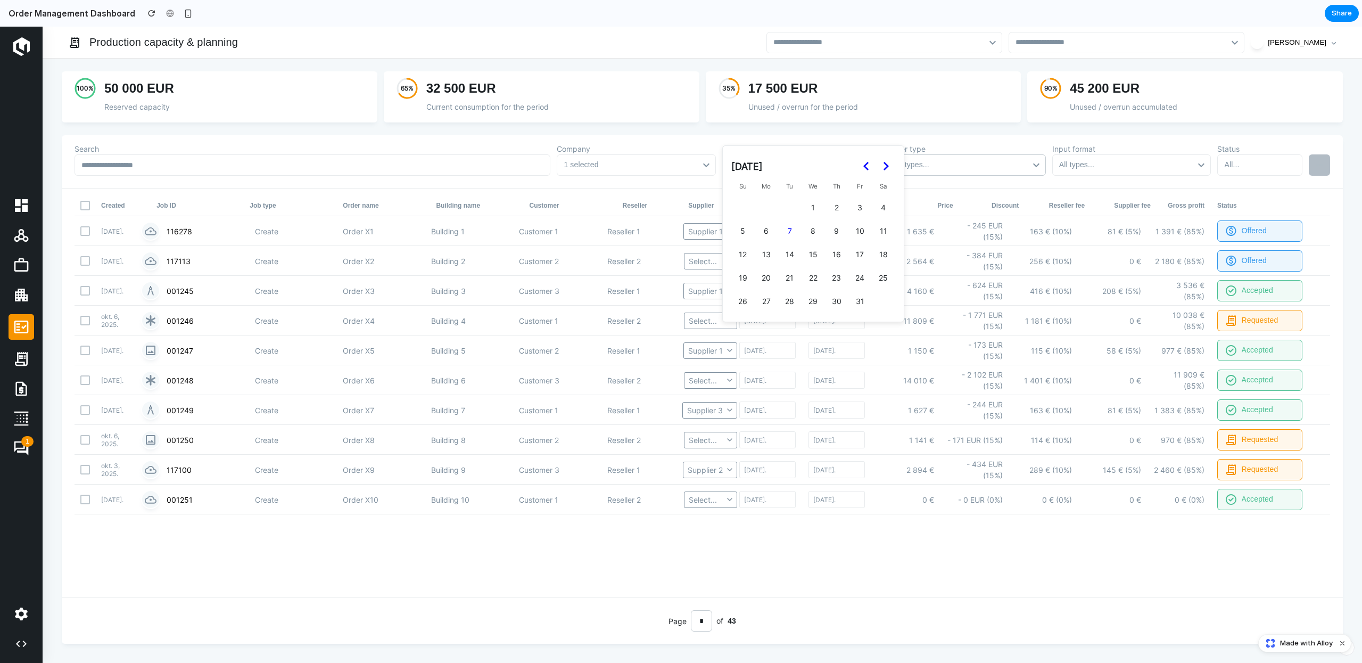
drag, startPoint x: 997, startPoint y: 159, endPoint x: 1038, endPoint y: 164, distance: 41.8
click at [997, 159] on div "Reseller Reseller 1 Reseller 2 Reseller 3 Supplier Supplier 1 Supplier 2 Suppli…" at bounding box center [681, 345] width 1362 height 636
click at [1045, 165] on div "All types..." at bounding box center [966, 164] width 159 height 21
click at [1032, 163] on div "All types..." at bounding box center [965, 164] width 142 height 15
drag, startPoint x: 865, startPoint y: 170, endPoint x: 890, endPoint y: 151, distance: 31.9
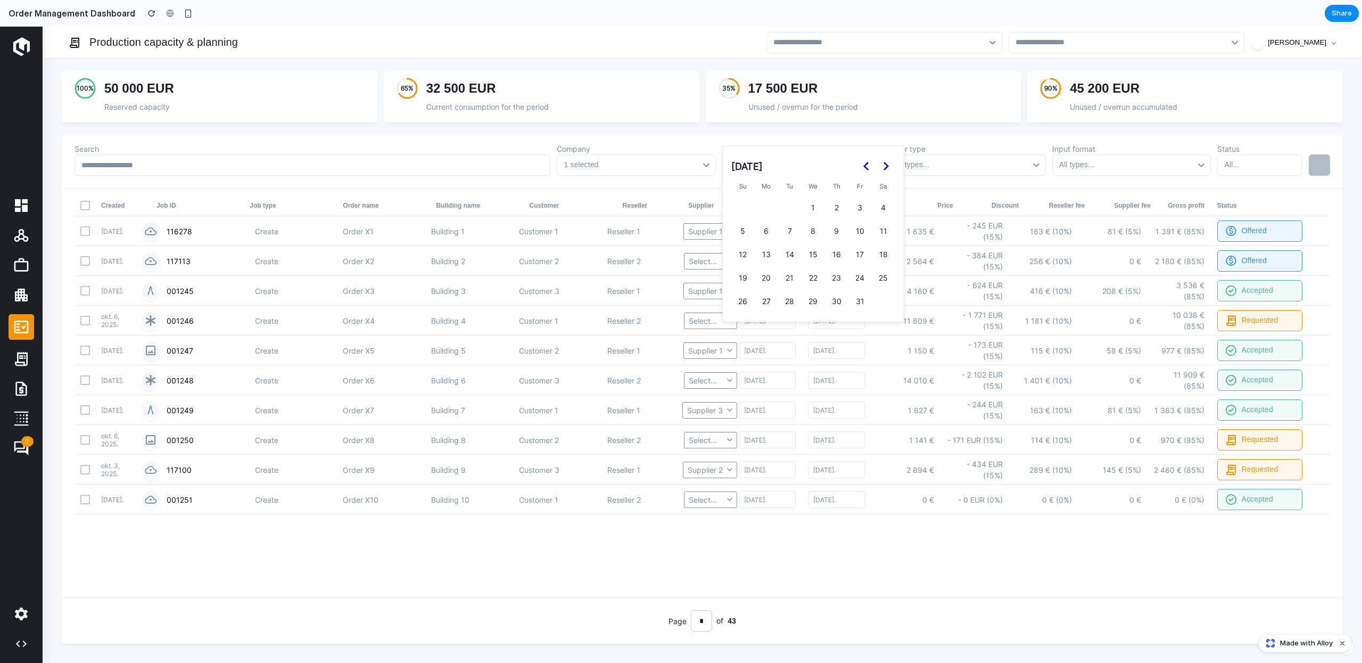
click at [867, 170] on icon "Go to the Previous Month" at bounding box center [866, 166] width 13 height 13
click at [937, 123] on div "35 % 17 500 EUR Unused / overrun for the period" at bounding box center [863, 103] width 322 height 64
click at [1198, 173] on div "All types..." at bounding box center [1131, 164] width 159 height 21
click at [302, 133] on div "100 % 50 000 EUR Reserved capacity" at bounding box center [220, 103] width 322 height 64
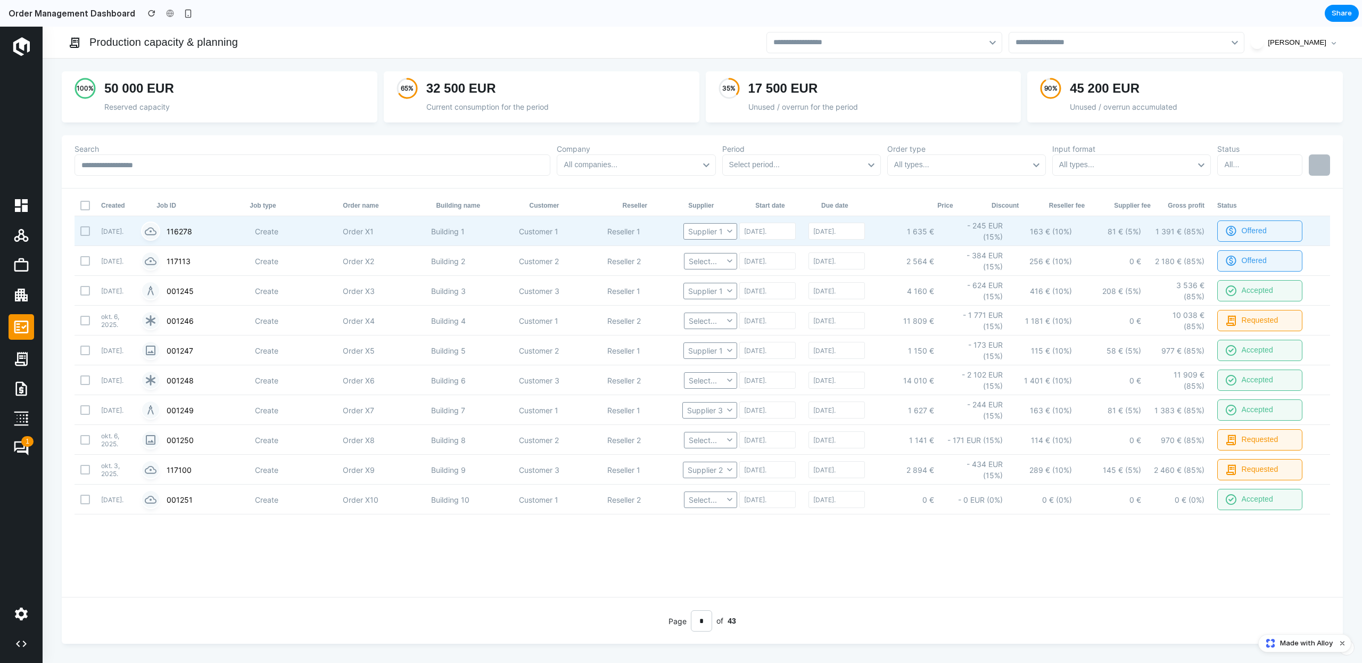
click at [730, 234] on div "Supplier 1" at bounding box center [710, 231] width 54 height 16
click at [730, 234] on div "Supplier 1 Supplier 2 Supplier 3 Supplier 4" at bounding box center [681, 345] width 1362 height 636
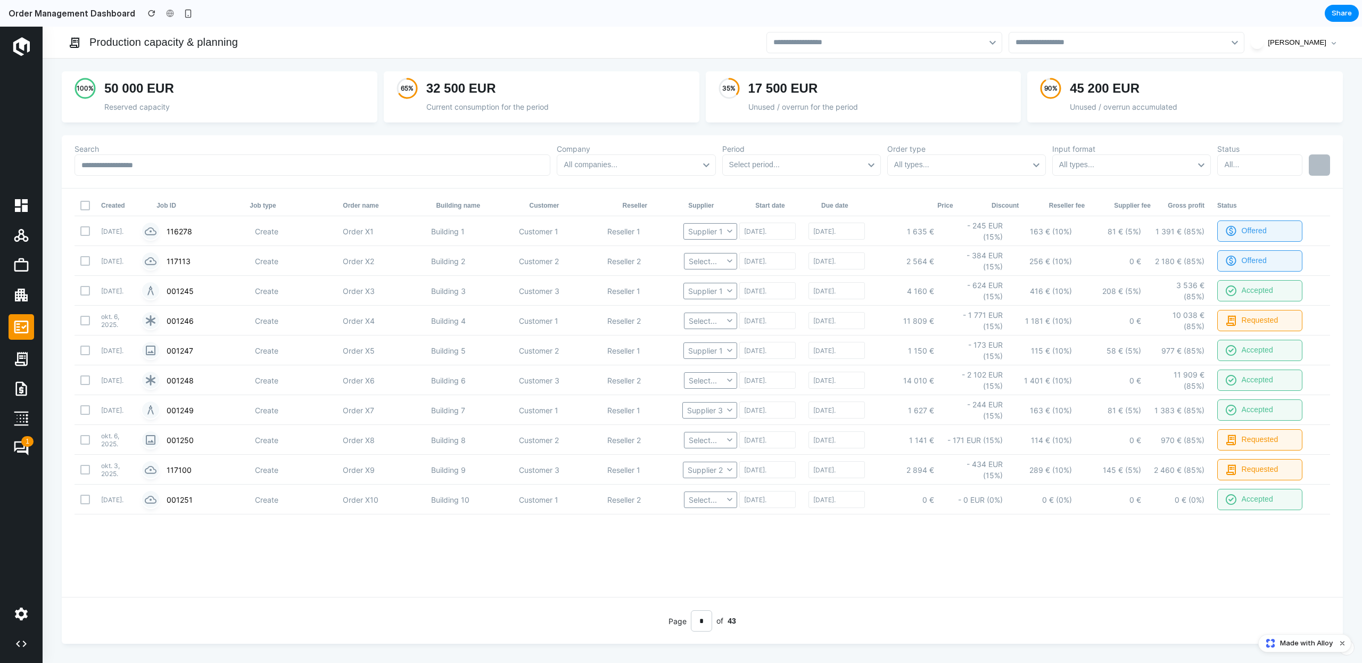
click at [1296, 12] on section "Order Management Dashboard Share" at bounding box center [679, 13] width 1359 height 27
drag, startPoint x: 1161, startPoint y: 44, endPoint x: 1086, endPoint y: 50, distance: 75.3
click at [1161, 44] on input "text" at bounding box center [1124, 42] width 219 height 15
click at [957, 50] on div at bounding box center [884, 42] width 236 height 21
click at [944, 40] on input "text" at bounding box center [882, 42] width 219 height 15
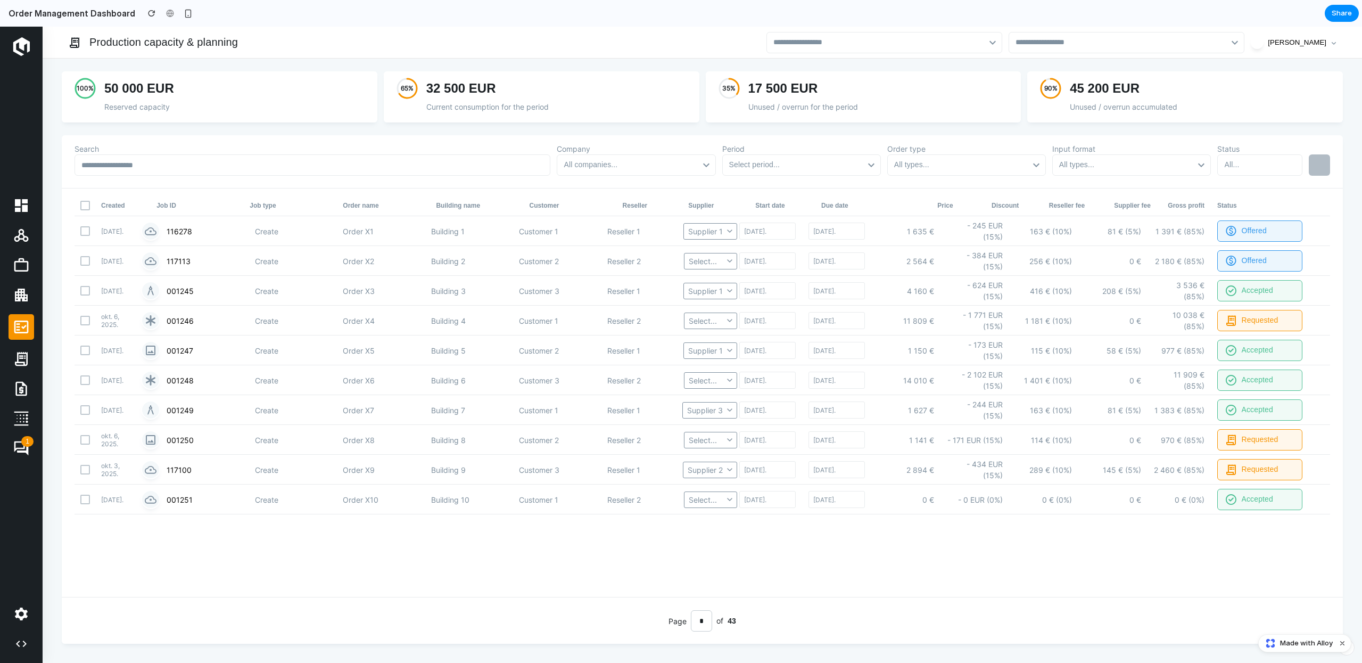
click at [473, 7] on section "Order Management Dashboard Share" at bounding box center [679, 13] width 1359 height 27
